Goal: Find specific page/section: Find specific page/section

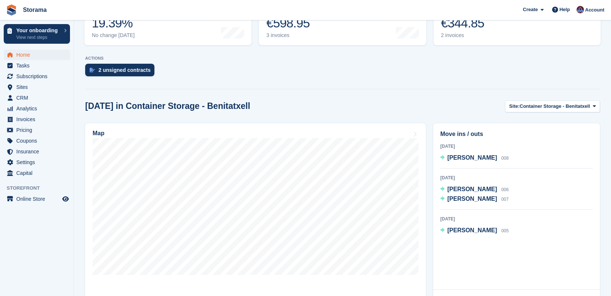
scroll to position [110, 0]
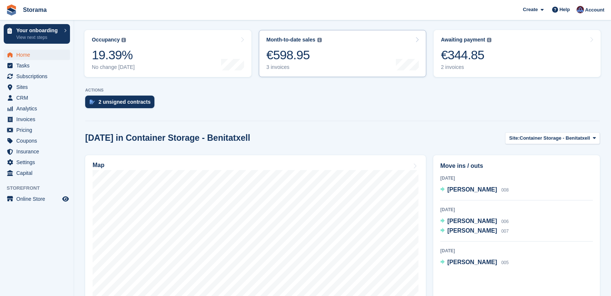
click at [316, 65] on div "3 invoices" at bounding box center [293, 67] width 55 height 6
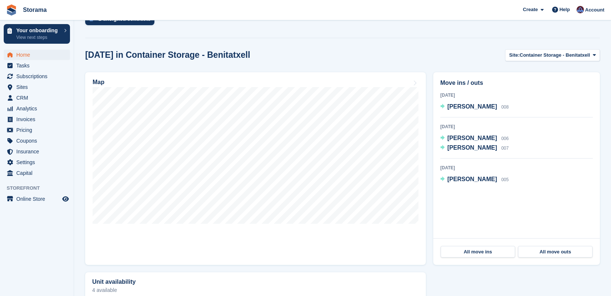
scroll to position [247, 0]
